Goal: Information Seeking & Learning: Learn about a topic

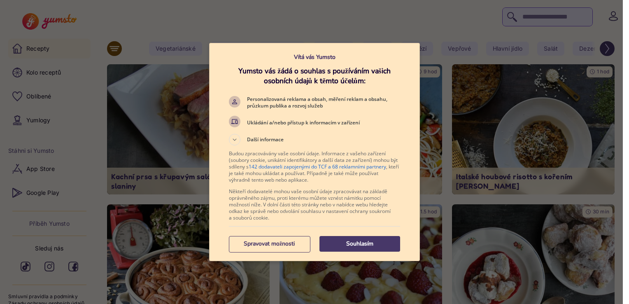
click at [351, 241] on p "Souhlasím" at bounding box center [359, 243] width 81 height 8
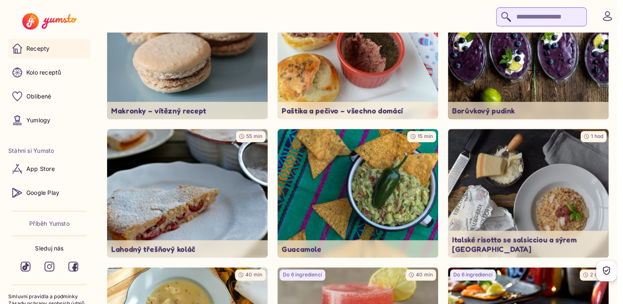
scroll to position [3541, 0]
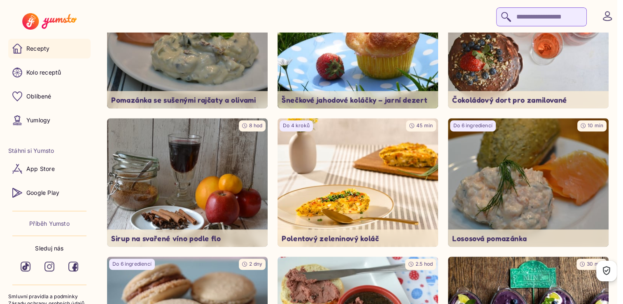
click at [502, 19] on input "search" at bounding box center [541, 16] width 91 height 19
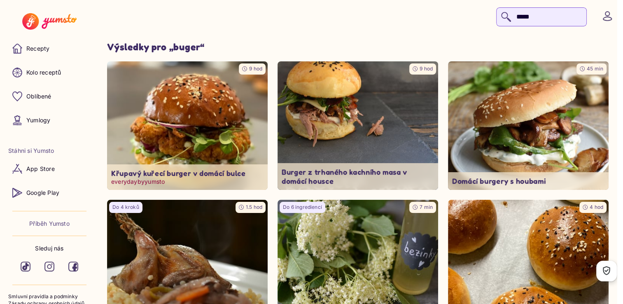
type input "*****"
click at [154, 177] on p "Křupavý kuřecí burger v domácí bulce" at bounding box center [187, 172] width 152 height 9
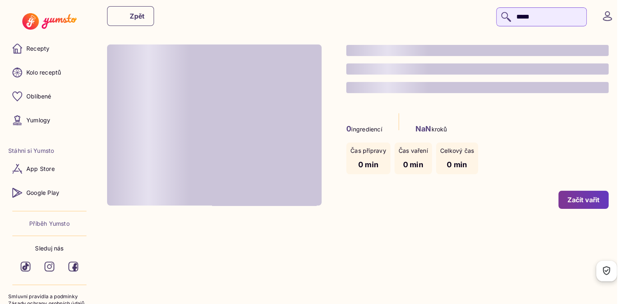
type input "*"
